Goal: Information Seeking & Learning: Learn about a topic

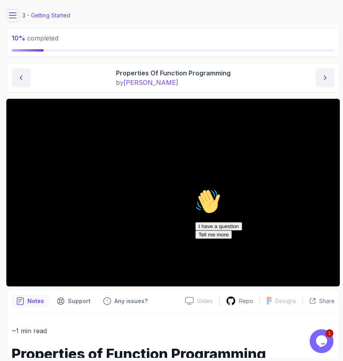
scroll to position [23, 0]
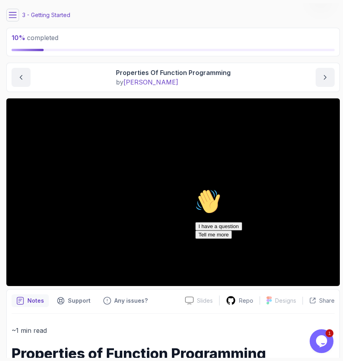
click at [195, 189] on icon "Chat attention grabber" at bounding box center [195, 189] width 0 height 0
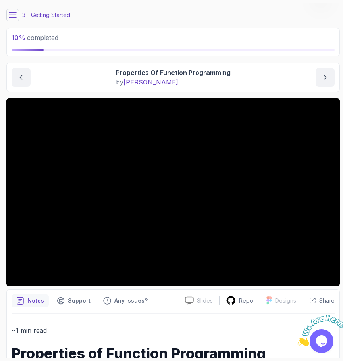
click at [271, 24] on main "My Courses Java Functional Interfaces 838 Points [PERSON_NAME] Software Enginee…" at bounding box center [172, 180] width 333 height 354
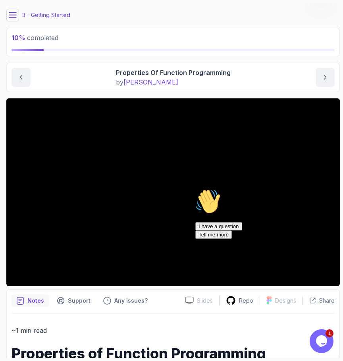
click at [191, 82] on p "by [PERSON_NAME]" at bounding box center [173, 82] width 115 height 10
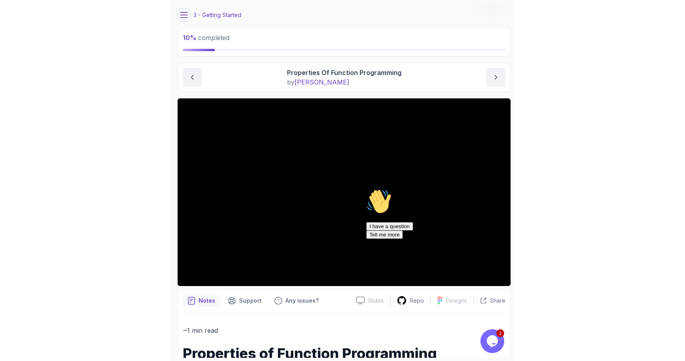
scroll to position [0, 0]
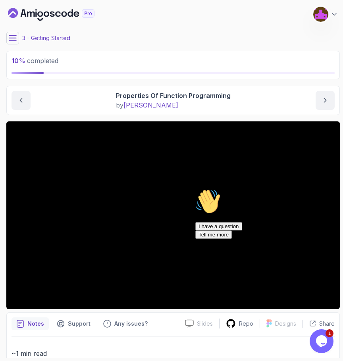
click at [195, 189] on icon "Chat attention grabber" at bounding box center [195, 189] width 0 height 0
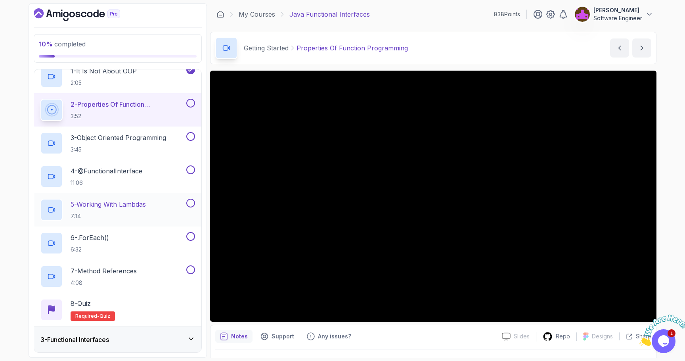
scroll to position [60, 0]
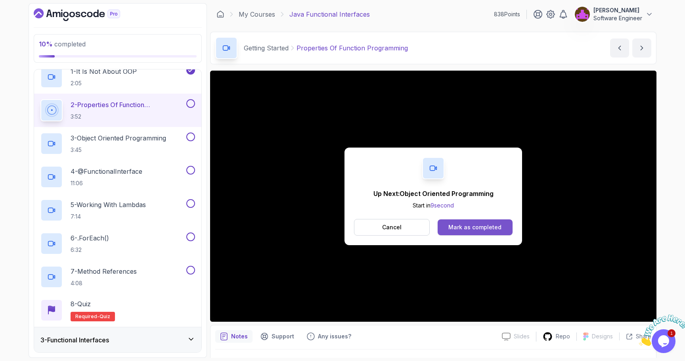
click at [454, 227] on div "Mark as completed" at bounding box center [474, 227] width 53 height 8
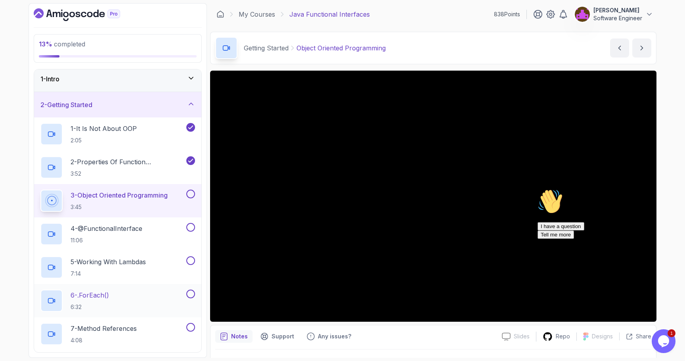
scroll to position [4, 0]
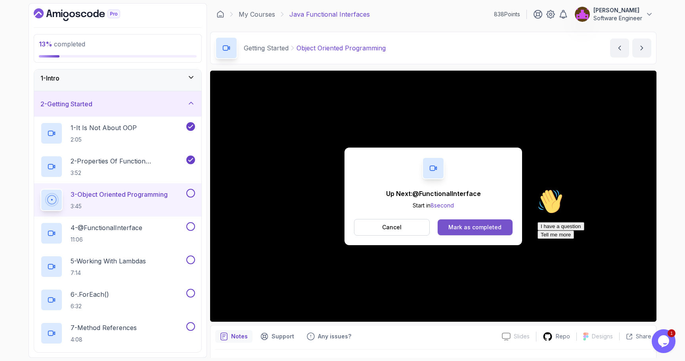
click at [484, 222] on button "Mark as completed" at bounding box center [475, 227] width 75 height 16
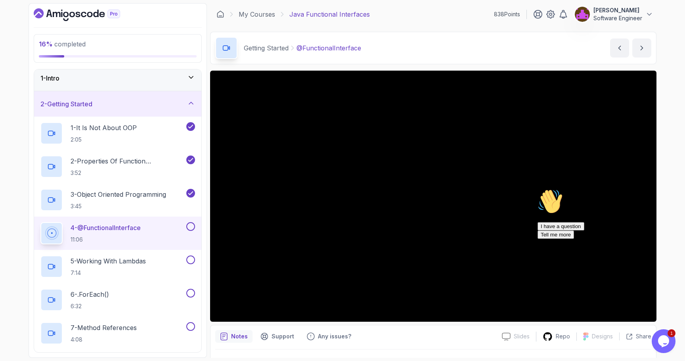
click at [538, 189] on icon "Chat attention grabber" at bounding box center [538, 189] width 0 height 0
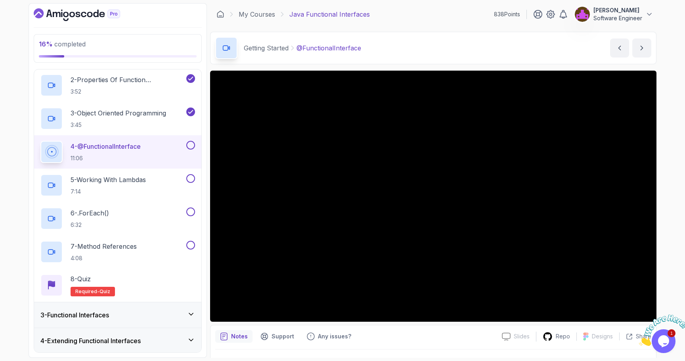
scroll to position [93, 0]
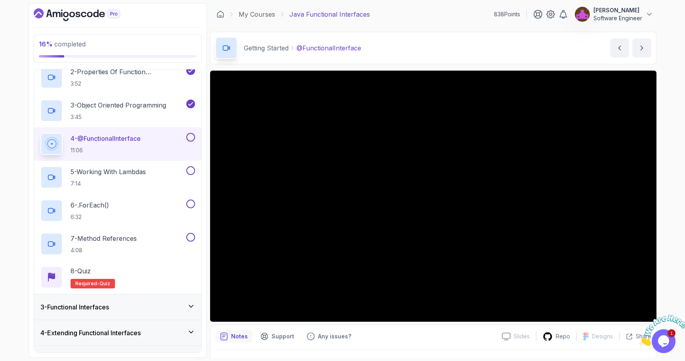
click at [141, 314] on div "3 - Functional Interfaces" at bounding box center [117, 306] width 167 height 25
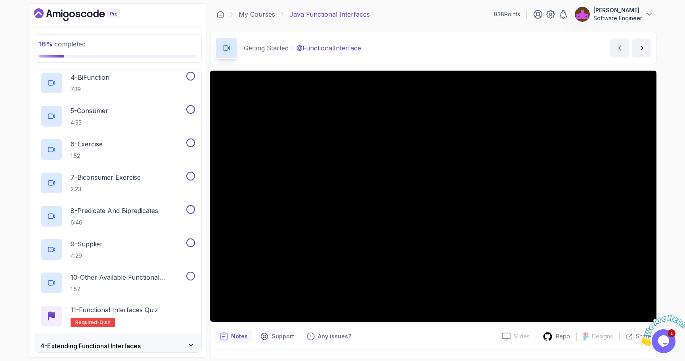
scroll to position [237, 0]
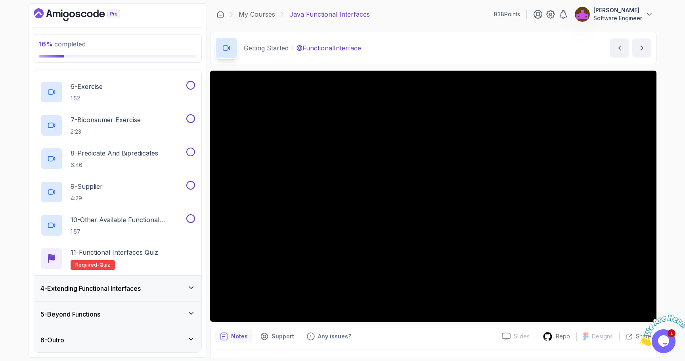
click at [125, 294] on div "4 - Extending Functional Interfaces" at bounding box center [117, 288] width 167 height 25
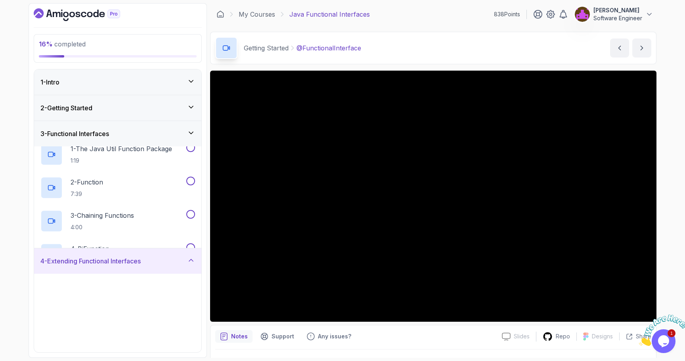
scroll to position [5, 0]
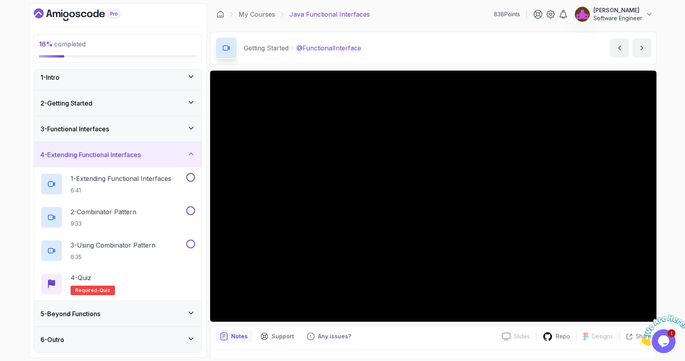
click at [125, 312] on div "5 - Beyond Functions" at bounding box center [117, 314] width 155 height 10
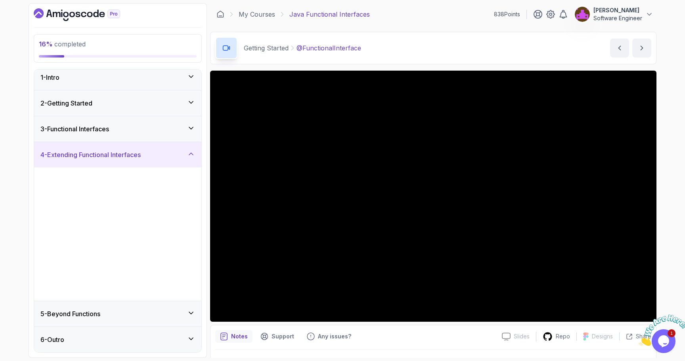
scroll to position [0, 0]
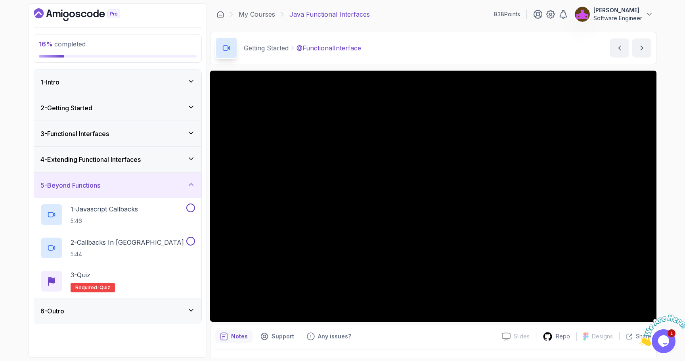
click at [116, 105] on div "2 - Getting Started" at bounding box center [117, 108] width 155 height 10
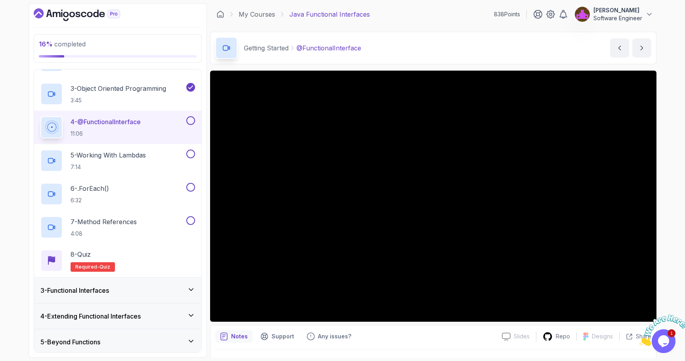
scroll to position [114, 0]
